Goal: Information Seeking & Learning: Learn about a topic

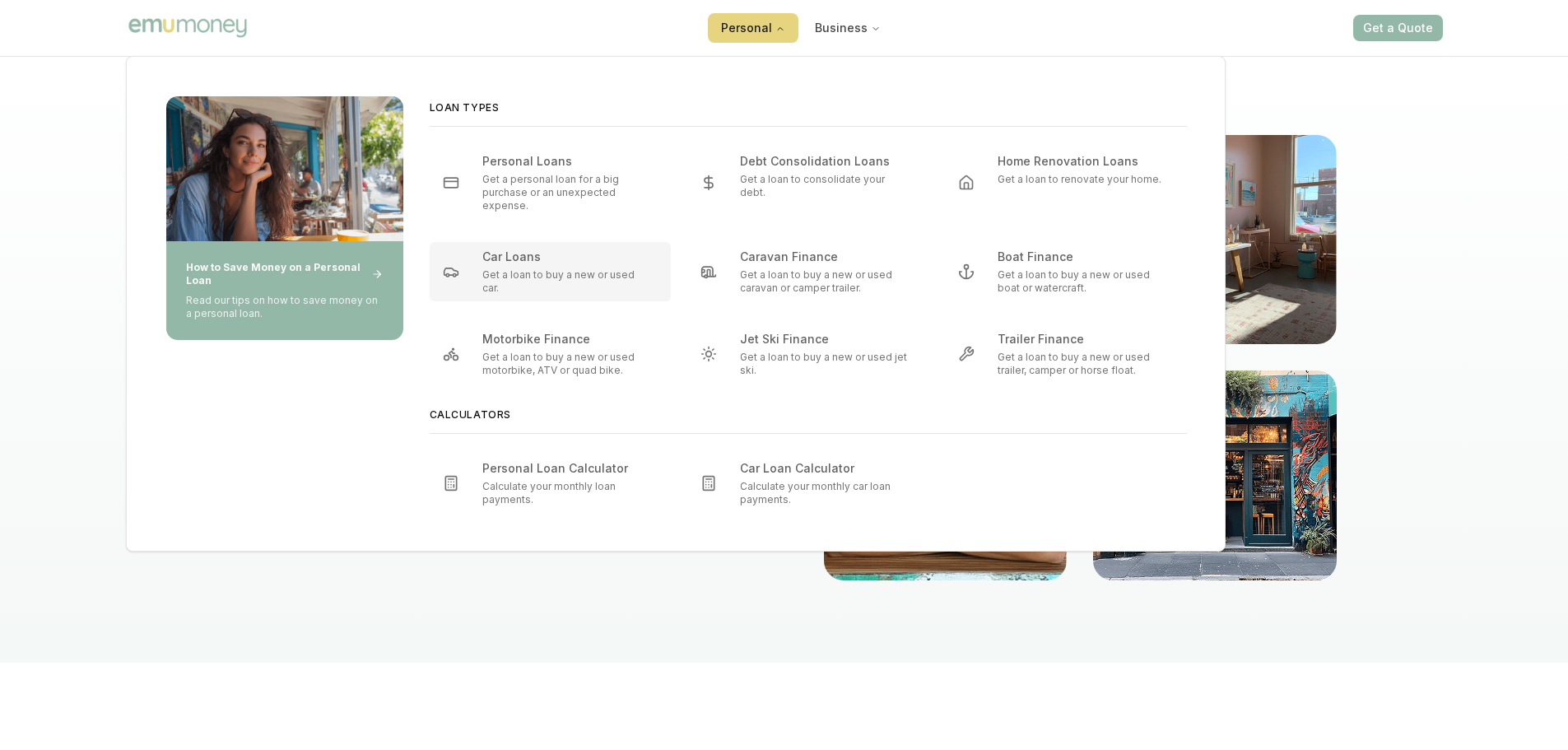
click at [534, 270] on p "Get a loan to buy a new or used car." at bounding box center [566, 281] width 169 height 27
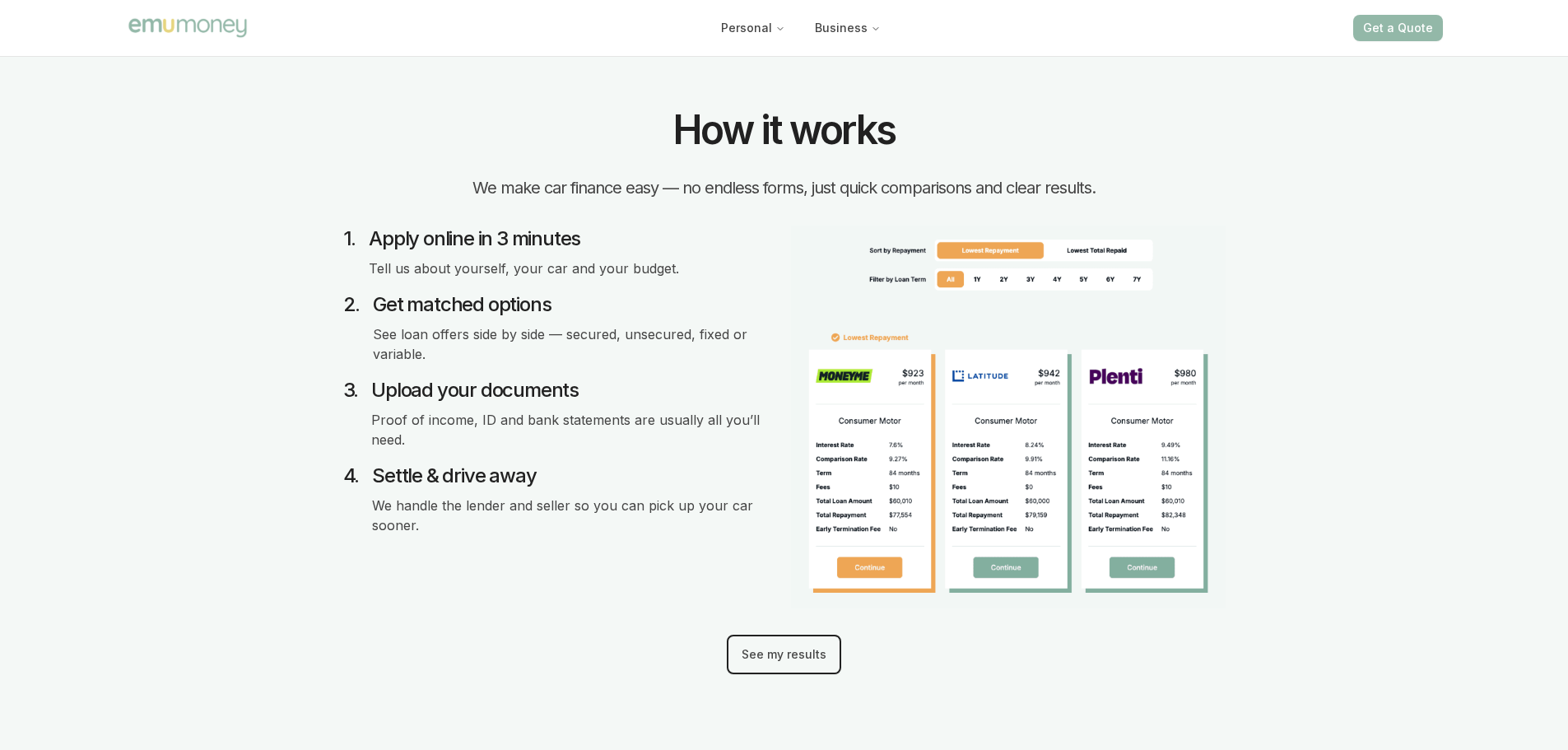
scroll to position [1646, 0]
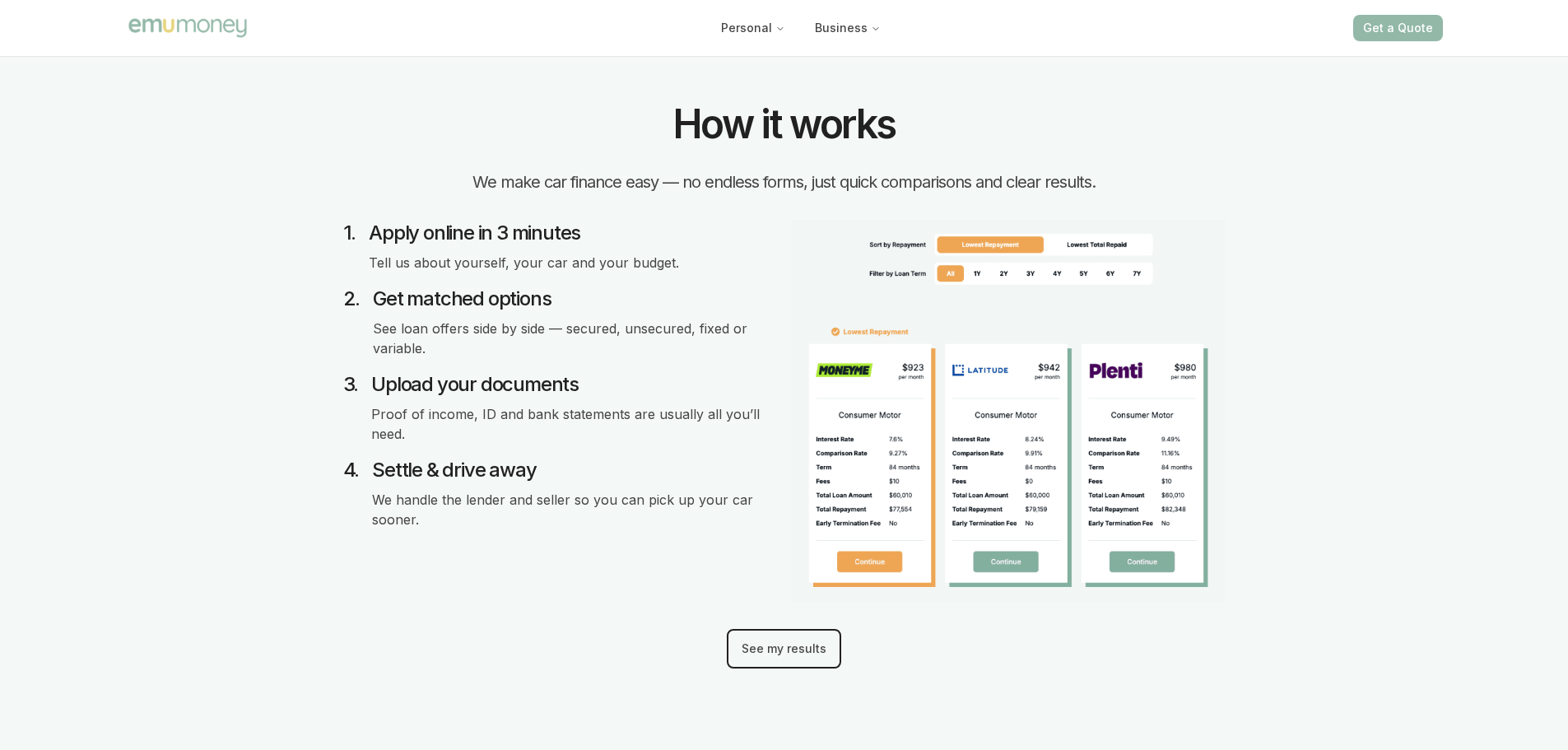
click at [1291, 451] on section "How it works We make car finance easy — no endless forms, just quick comparison…" at bounding box center [784, 385] width 1568 height 773
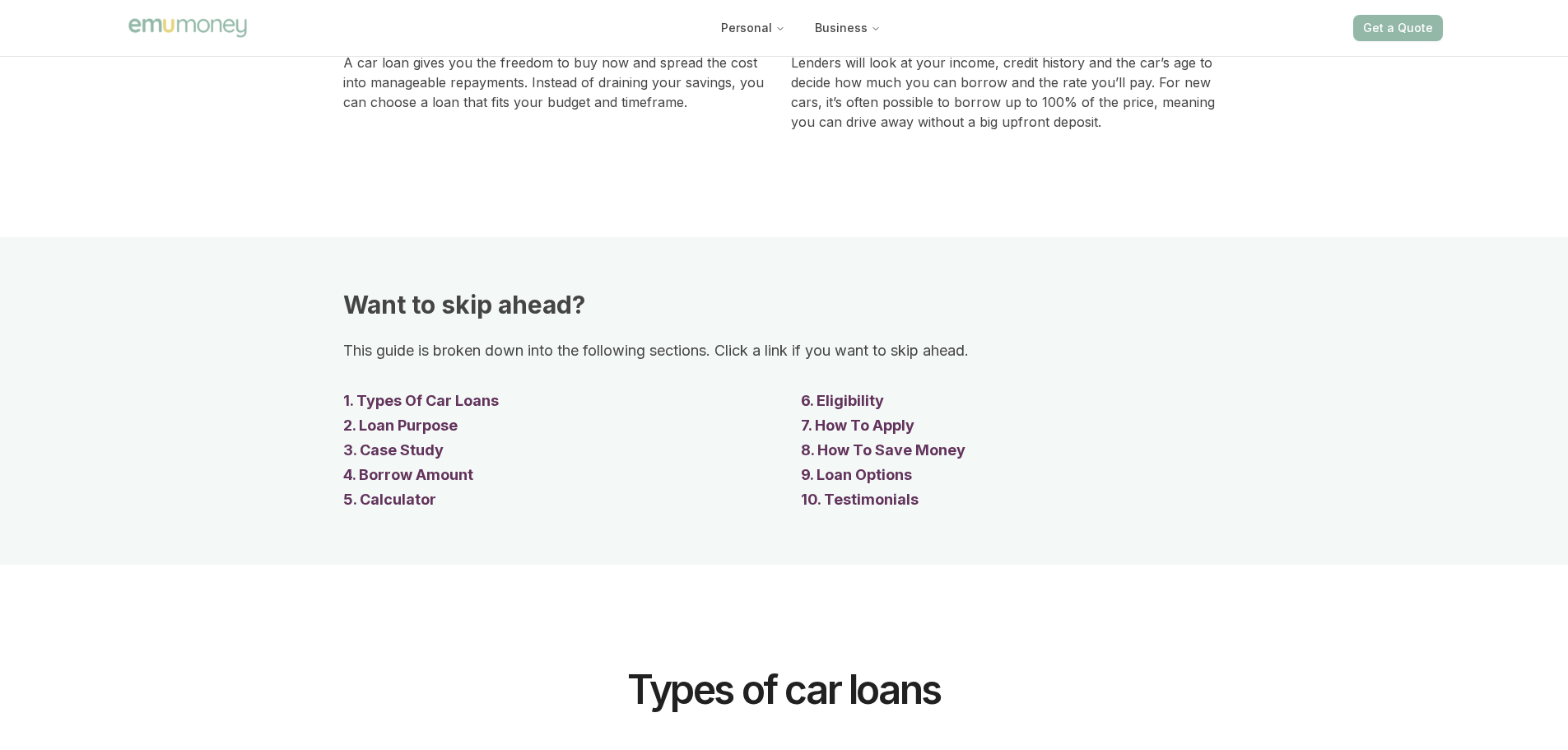
scroll to position [3950, 0]
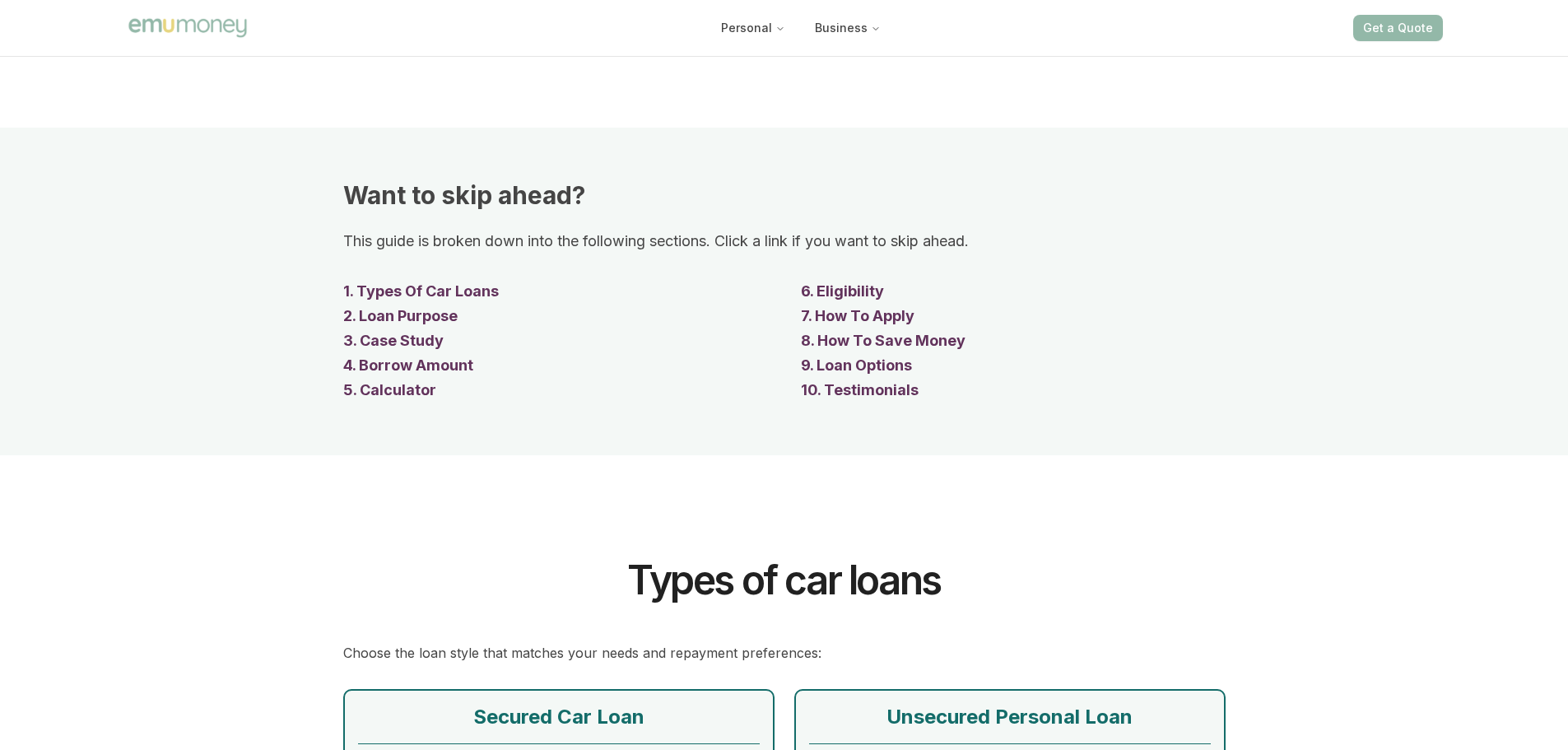
click at [864, 290] on link "6 . Eligibility" at bounding box center [842, 291] width 83 height 25
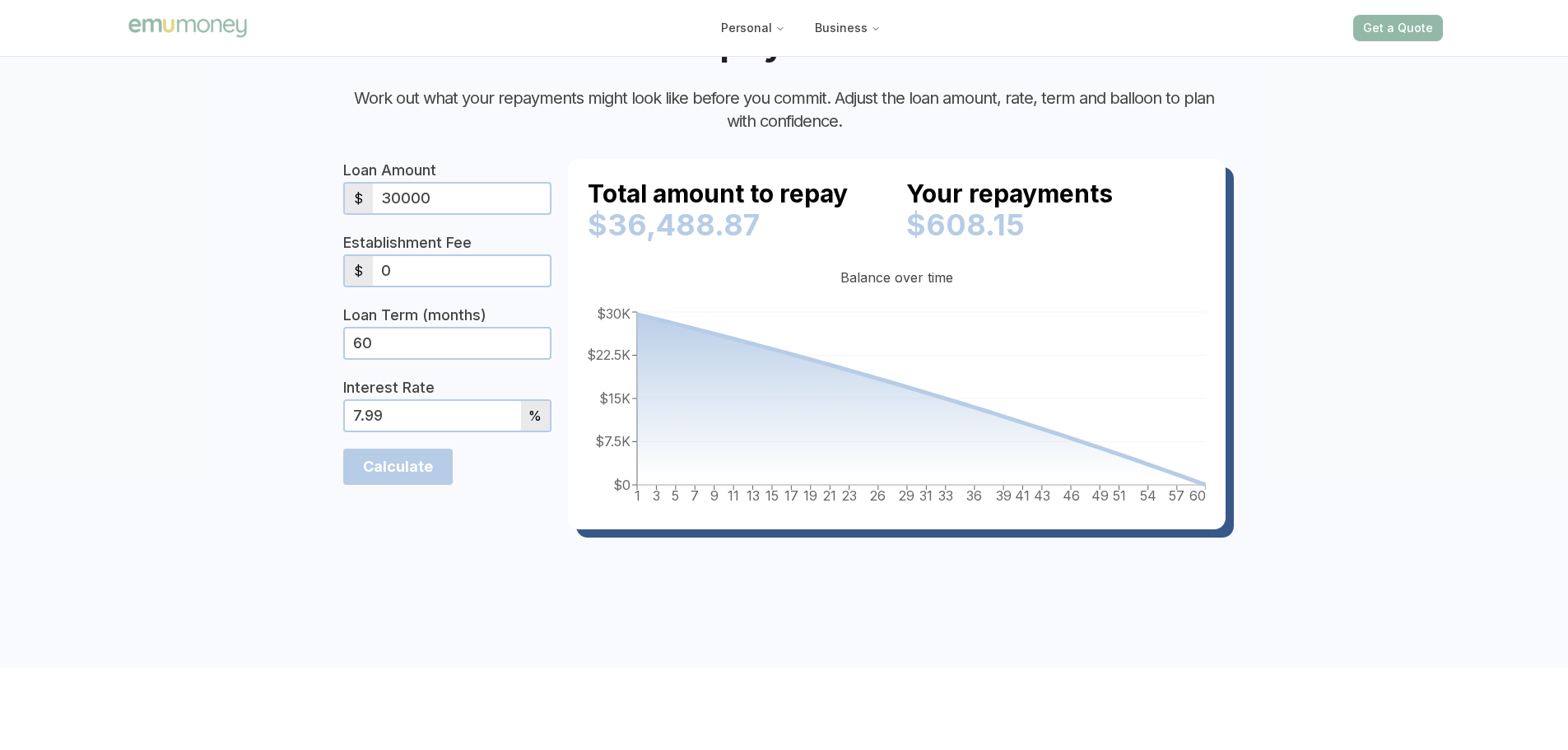
scroll to position [7975, 0]
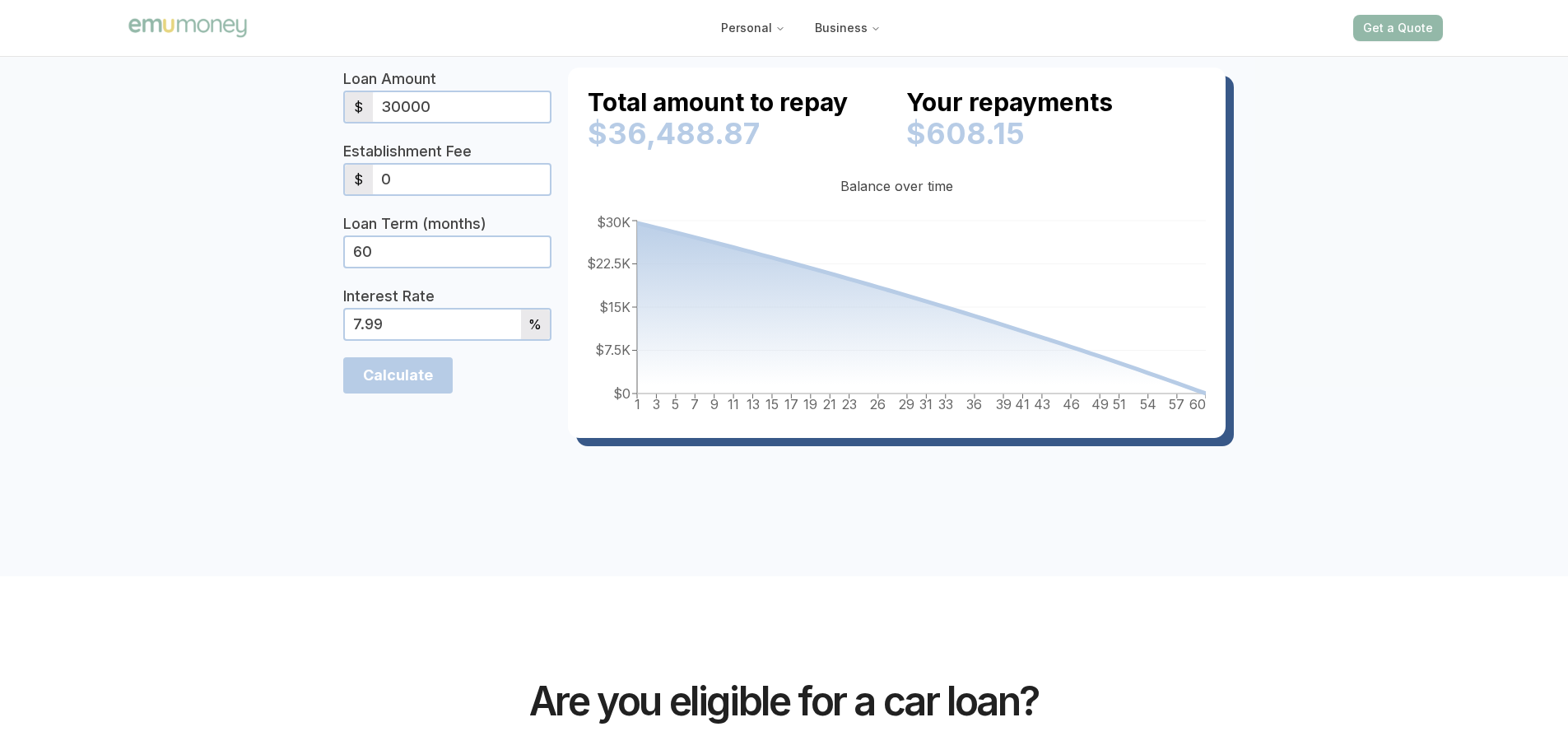
click at [833, 516] on section "Car Loan Repayment Calculator Work out what your repayments might look like bef…" at bounding box center [784, 200] width 1568 height 753
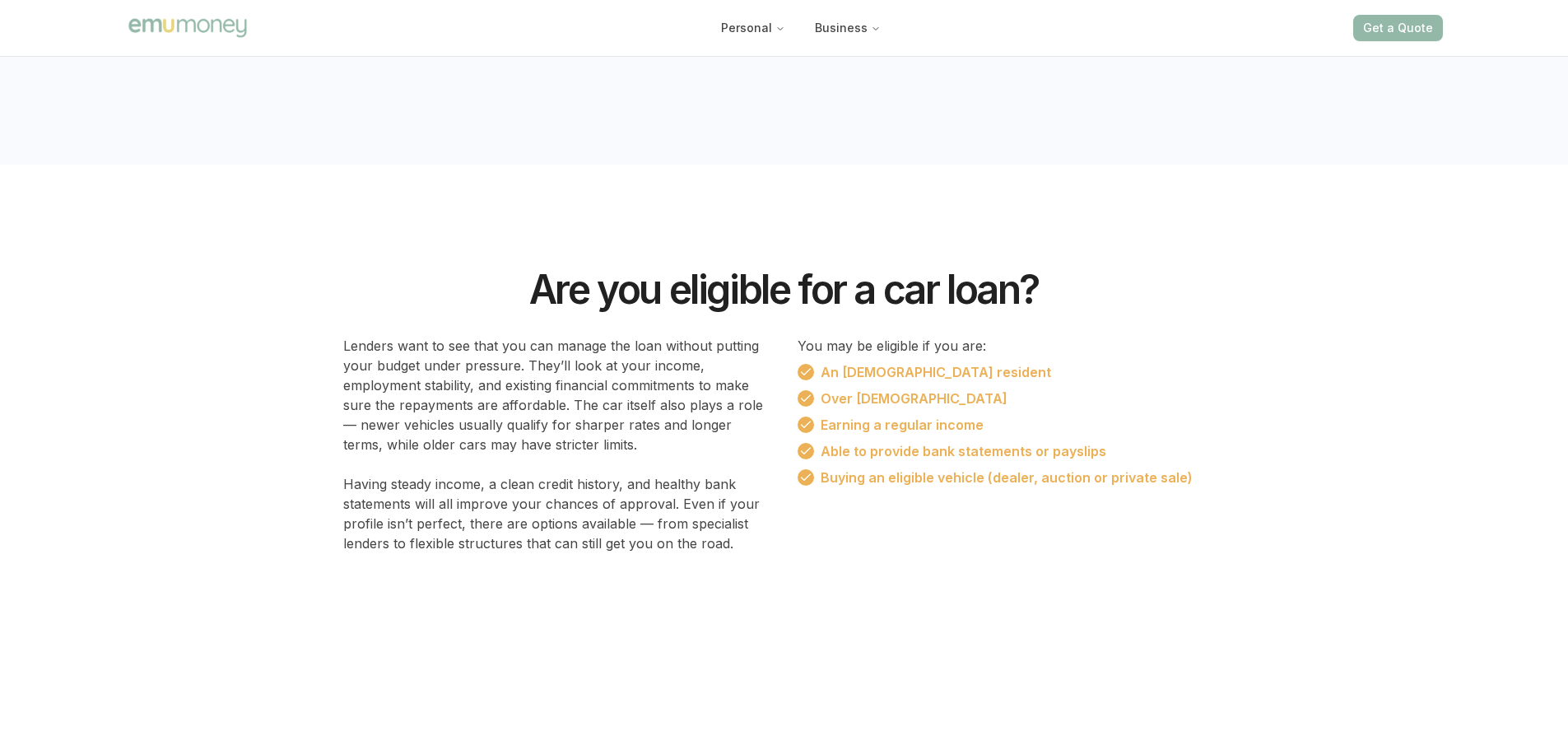
scroll to position [8469, 0]
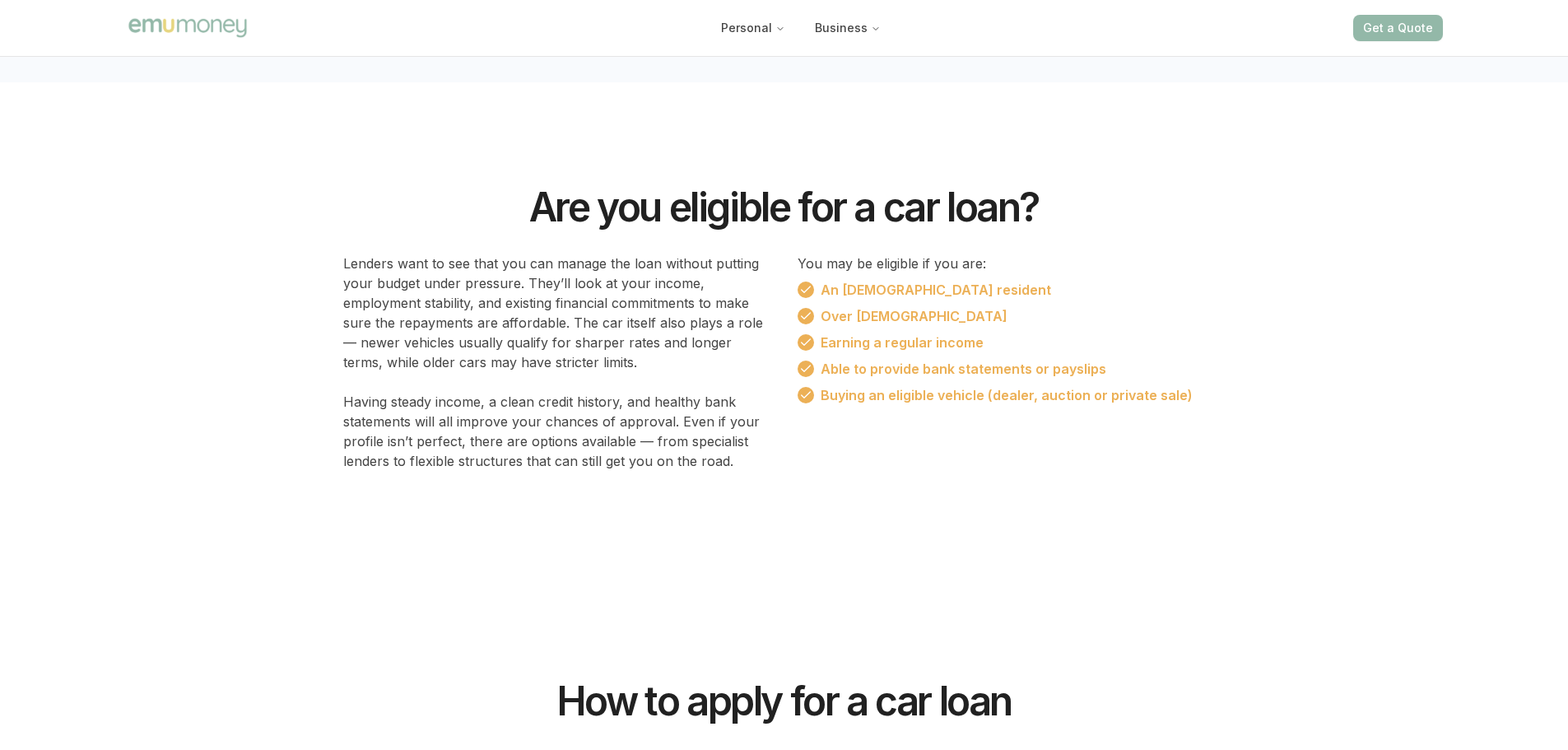
click at [789, 497] on section "Are you eligible for a car loan? Lenders want to see that you can manage the lo…" at bounding box center [784, 328] width 1568 height 494
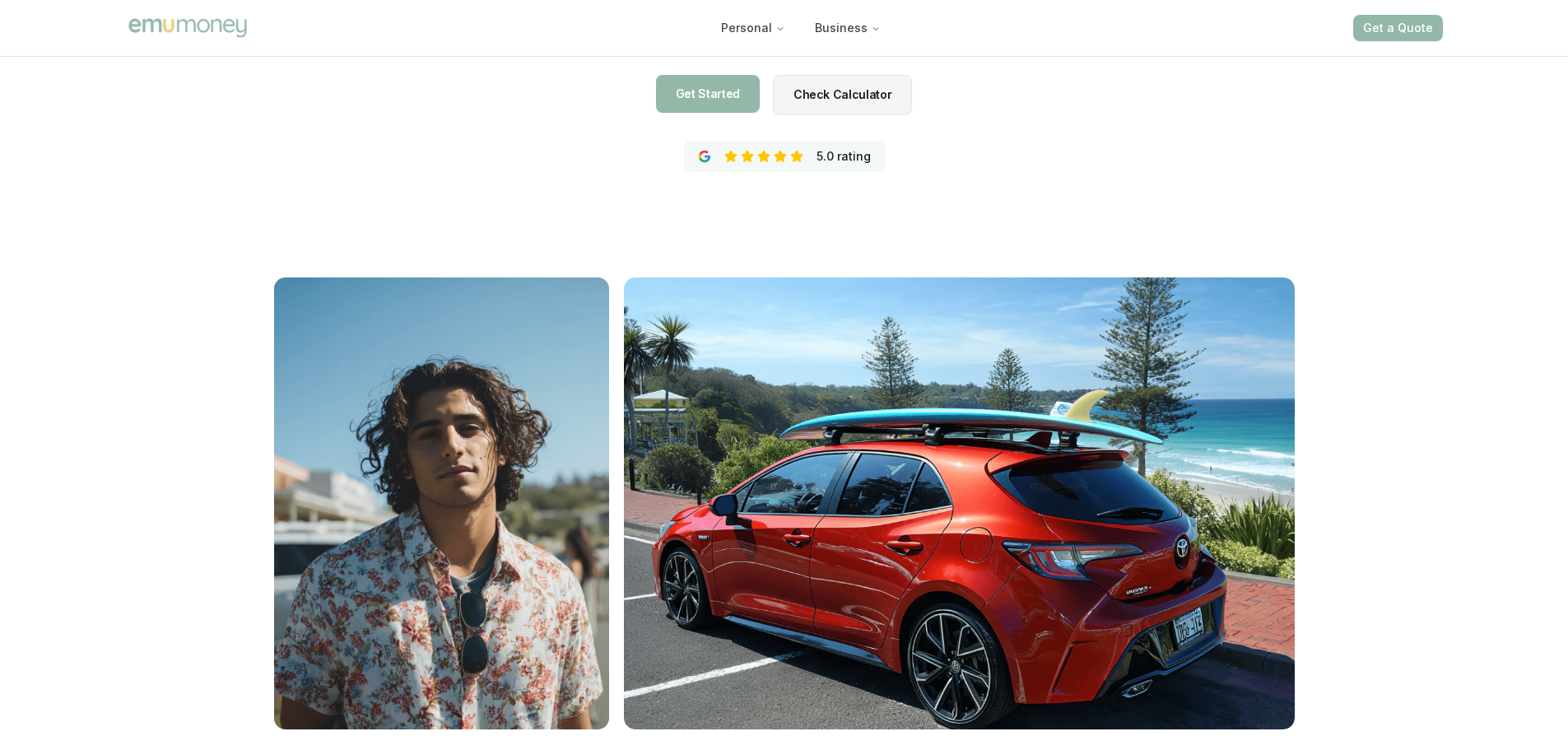
scroll to position [0, 0]
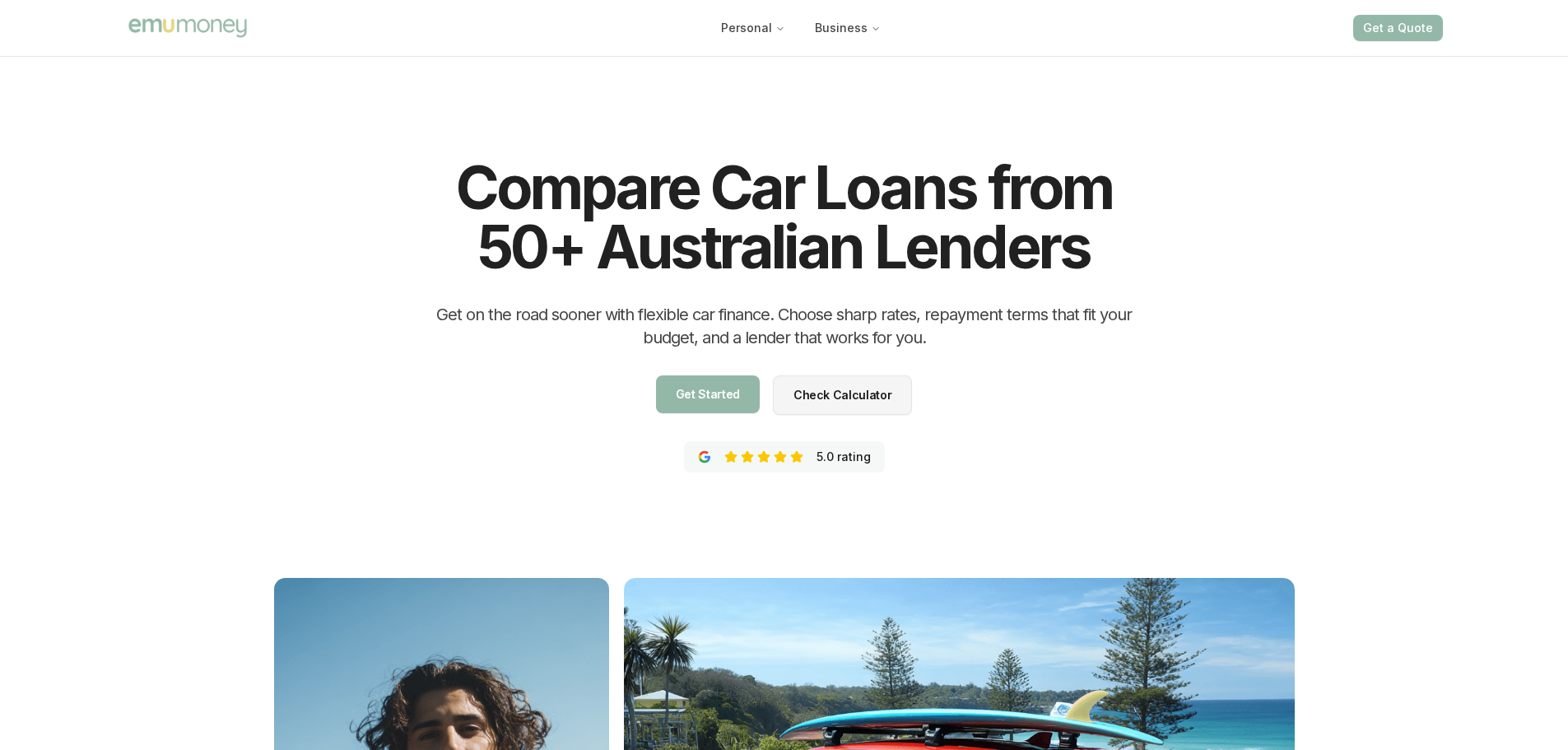
click at [805, 120] on div "Compare Car Loans from 50+ Australian Lenders Get on the road sooner with flexi…" at bounding box center [784, 567] width 1383 height 1029
click at [789, 508] on div "Compare Car Loans from 50+ Australian Lenders Get on the road sooner with flexi…" at bounding box center [784, 567] width 1383 height 1029
click at [234, 201] on div "Compare Car Loans from 50+ Australian Lenders Get on the road sooner with flexi…" at bounding box center [784, 567] width 1383 height 1029
click at [1437, 374] on div "Compare Car Loans from 50+ Australian Lenders Get on the road sooner with flexi…" at bounding box center [784, 567] width 1383 height 1029
click at [775, 509] on div "Compare Car Loans from 50+ Australian Lenders Get on the road sooner with flexi…" at bounding box center [784, 567] width 1383 height 1029
